Goal: Check status: Check status

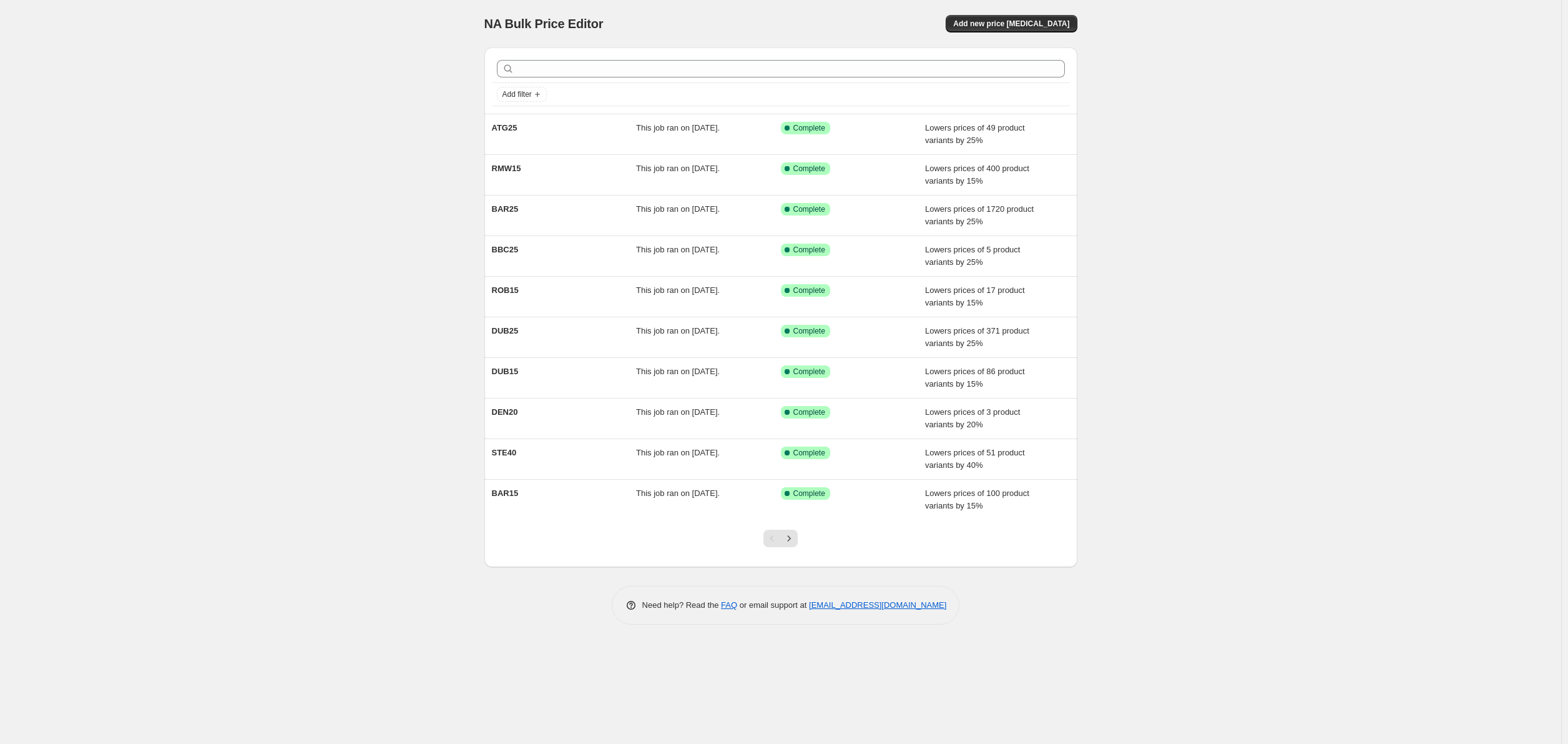
drag, startPoint x: 237, startPoint y: 229, endPoint x: 256, endPoint y: 235, distance: 19.9
click at [237, 229] on div "NA Bulk Price Editor. This page is ready NA Bulk Price Editor Add new price [ME…" at bounding box center [781, 372] width 1562 height 744
click at [234, 334] on div "NA Bulk Price Editor. This page is ready NA Bulk Price Editor Add new price [ME…" at bounding box center [781, 372] width 1562 height 744
drag, startPoint x: 790, startPoint y: 536, endPoint x: 768, endPoint y: 536, distance: 22.0
click at [789, 536] on icon "Next" at bounding box center [788, 538] width 12 height 12
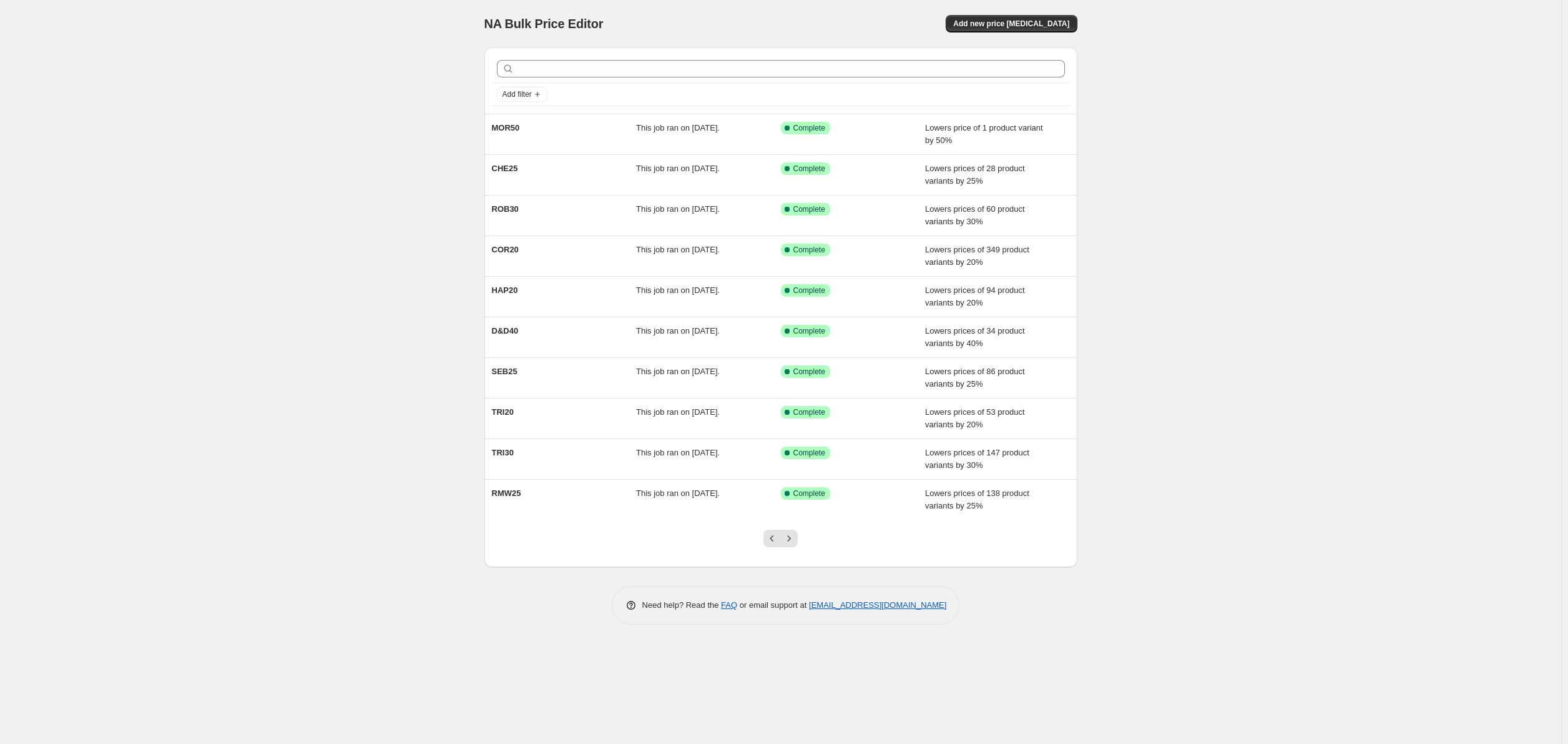
drag, startPoint x: 351, startPoint y: 297, endPoint x: 399, endPoint y: 354, distance: 74.5
click at [351, 297] on div "NA Bulk Price Editor. This page is ready NA Bulk Price Editor Add new price [ME…" at bounding box center [781, 372] width 1562 height 744
click at [789, 537] on icon "Next" at bounding box center [789, 538] width 3 height 6
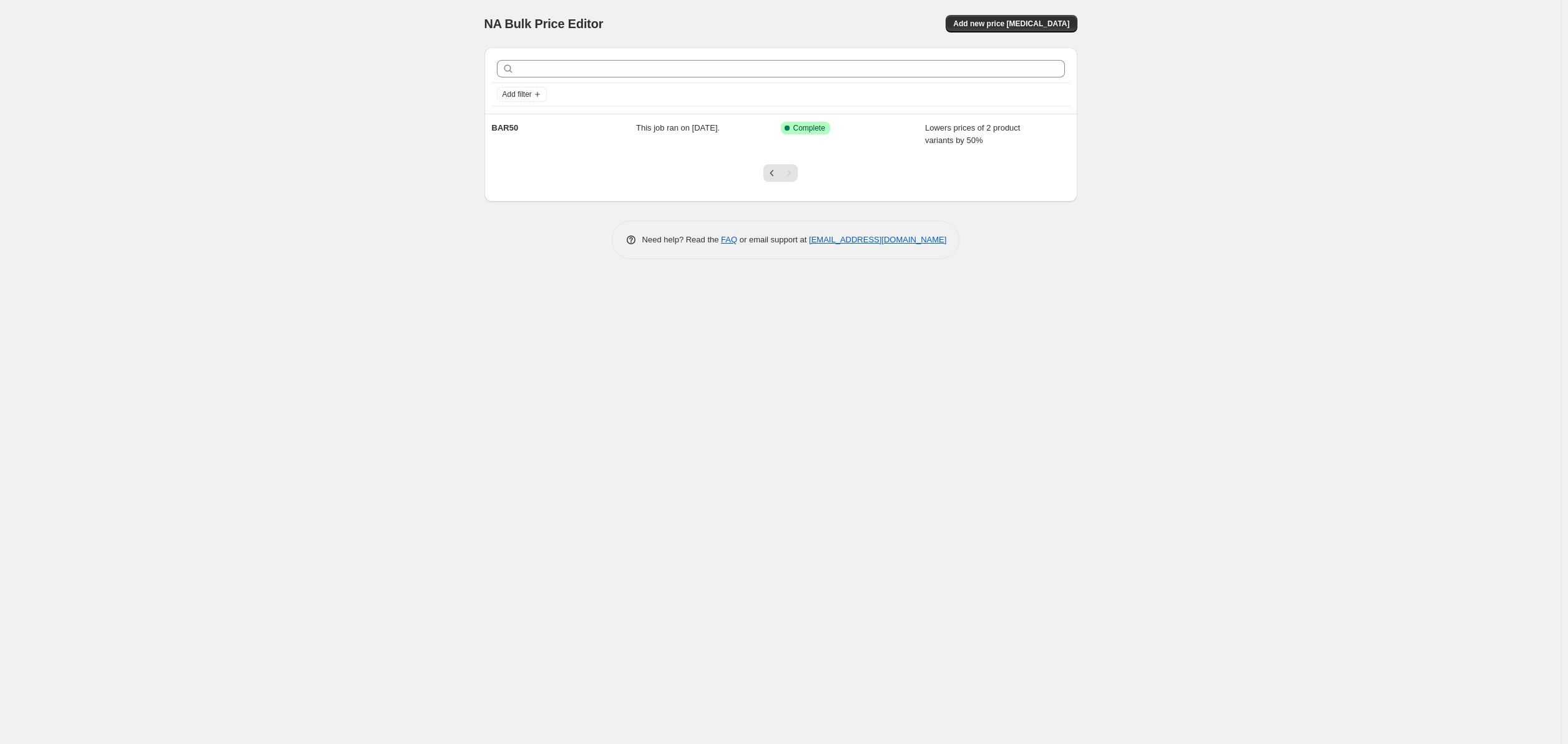
click at [217, 226] on div "NA Bulk Price Editor. This page is ready NA Bulk Price Editor Add new price [ME…" at bounding box center [781, 372] width 1562 height 744
drag, startPoint x: 767, startPoint y: 172, endPoint x: 769, endPoint y: 180, distance: 8.2
click at [767, 172] on icon "Previous" at bounding box center [772, 172] width 12 height 12
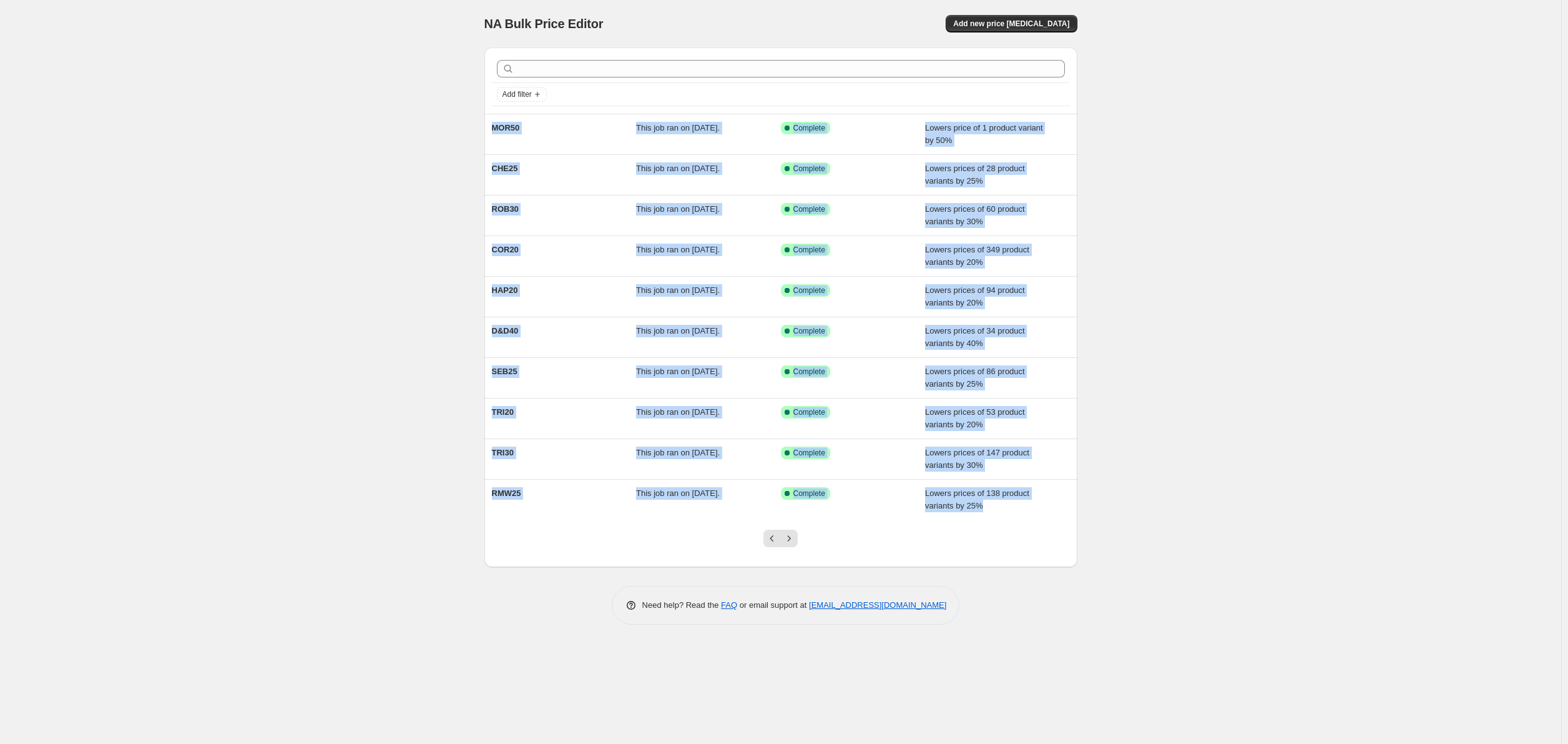
drag, startPoint x: 1185, startPoint y: 554, endPoint x: 434, endPoint y: 122, distance: 866.4
click at [434, 122] on div "NA Bulk Price Editor. This page is ready NA Bulk Price Editor Add new price [ME…" at bounding box center [781, 372] width 1562 height 744
click at [773, 537] on icon "Previous" at bounding box center [772, 538] width 12 height 12
click at [1130, 486] on div "NA Bulk Price Editor. This page is ready NA Bulk Price Editor Add new price [ME…" at bounding box center [781, 372] width 1562 height 744
drag, startPoint x: 1159, startPoint y: 512, endPoint x: 386, endPoint y: 135, distance: 860.0
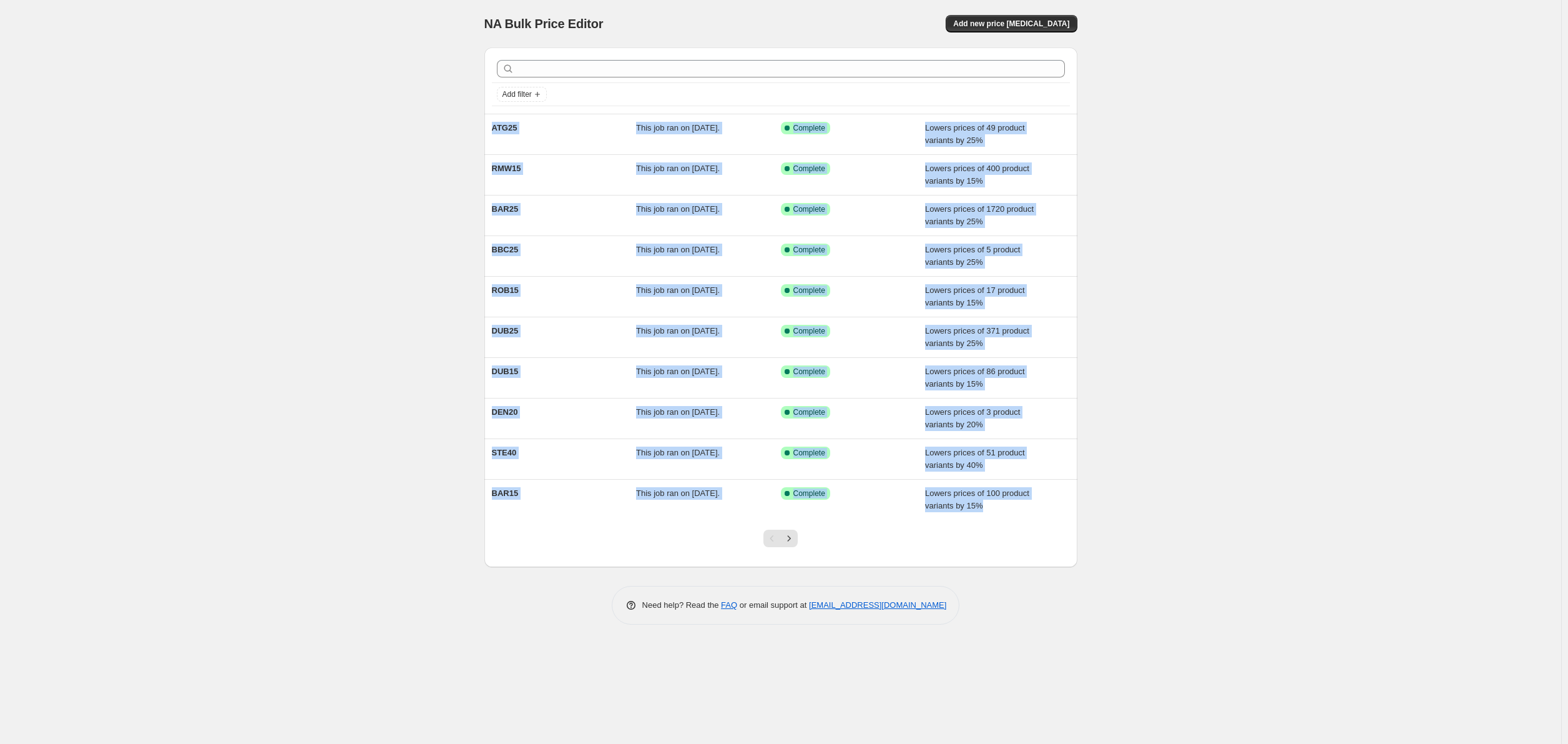
click at [386, 135] on div "NA Bulk Price Editor. This page is ready NA Bulk Price Editor Add new price [ME…" at bounding box center [781, 372] width 1562 height 744
copy ul "ATG25 This job ran on [DATE]. Success Complete Complete Lowers prices of 49 pro…"
click at [1341, 211] on div "NA Bulk Price Editor. This page is ready NA Bulk Price Editor Add new price [ME…" at bounding box center [781, 372] width 1562 height 744
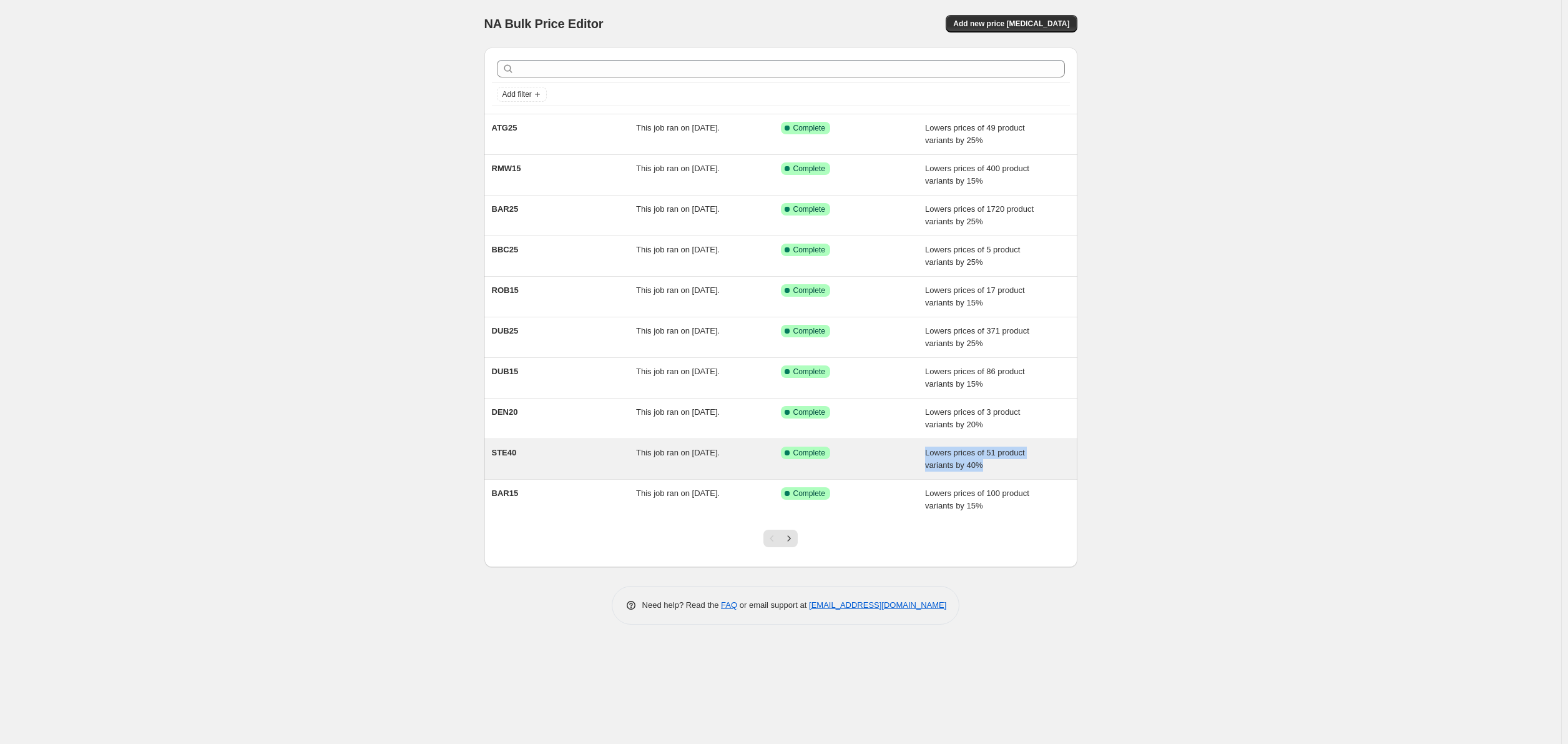
drag, startPoint x: 1013, startPoint y: 472, endPoint x: 919, endPoint y: 451, distance: 96.3
click at [919, 451] on div "STE40 This job ran on [DATE]. Success Complete Complete Lowers prices of 51 pro…" at bounding box center [781, 458] width 593 height 40
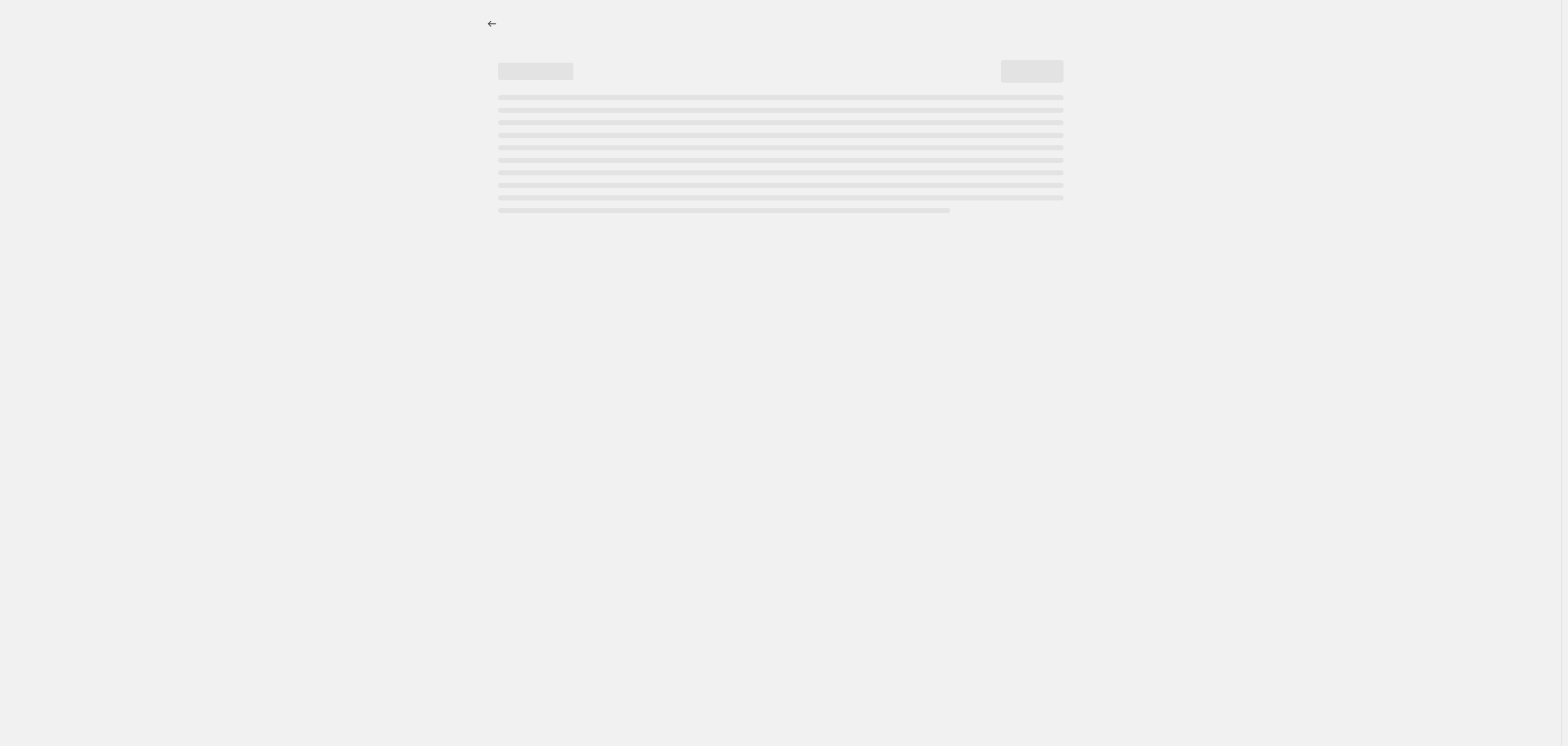
select select "percentage"
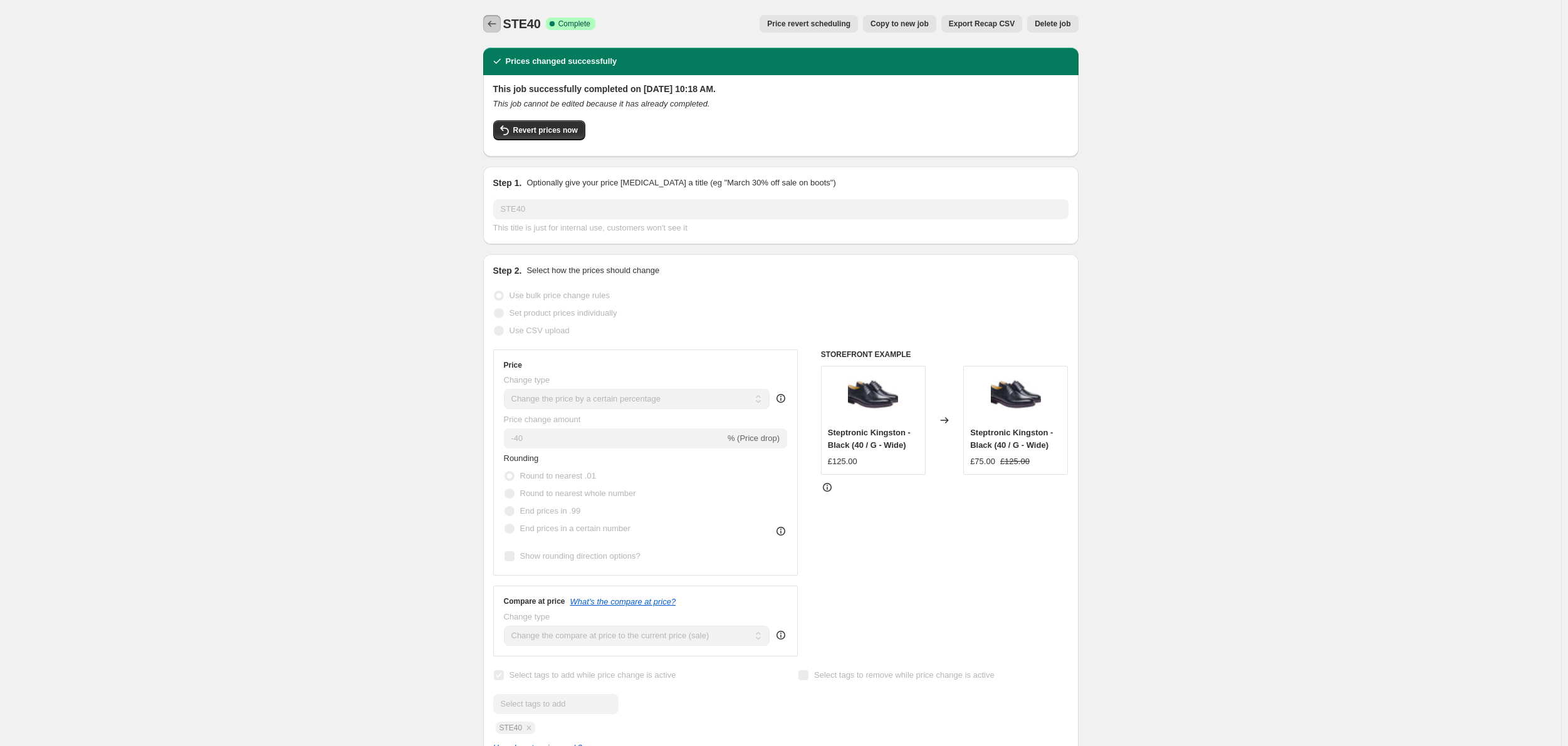
click at [499, 22] on icon "Price change jobs" at bounding box center [491, 23] width 12 height 12
